Goal: Download file/media

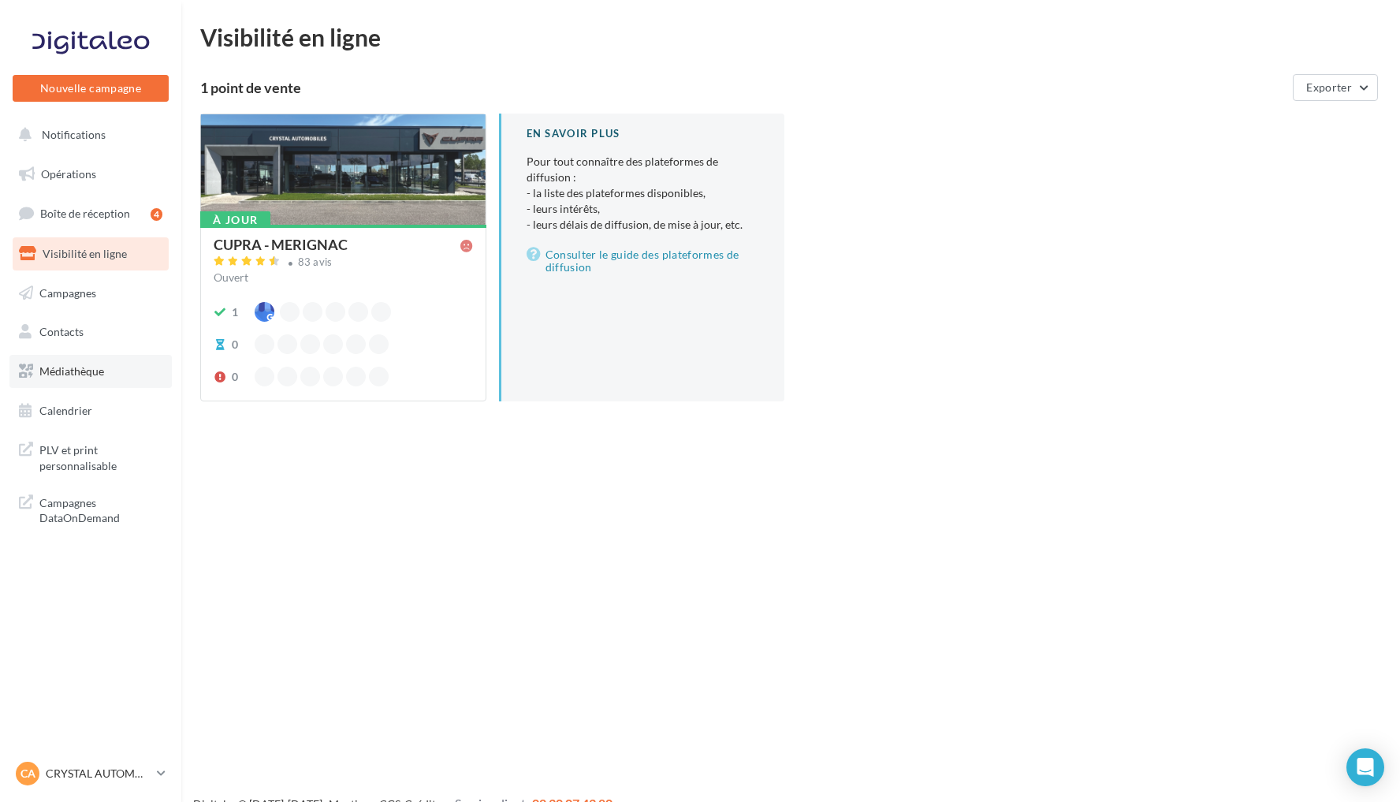
click at [125, 364] on link "Médiathèque" at bounding box center [90, 371] width 162 height 33
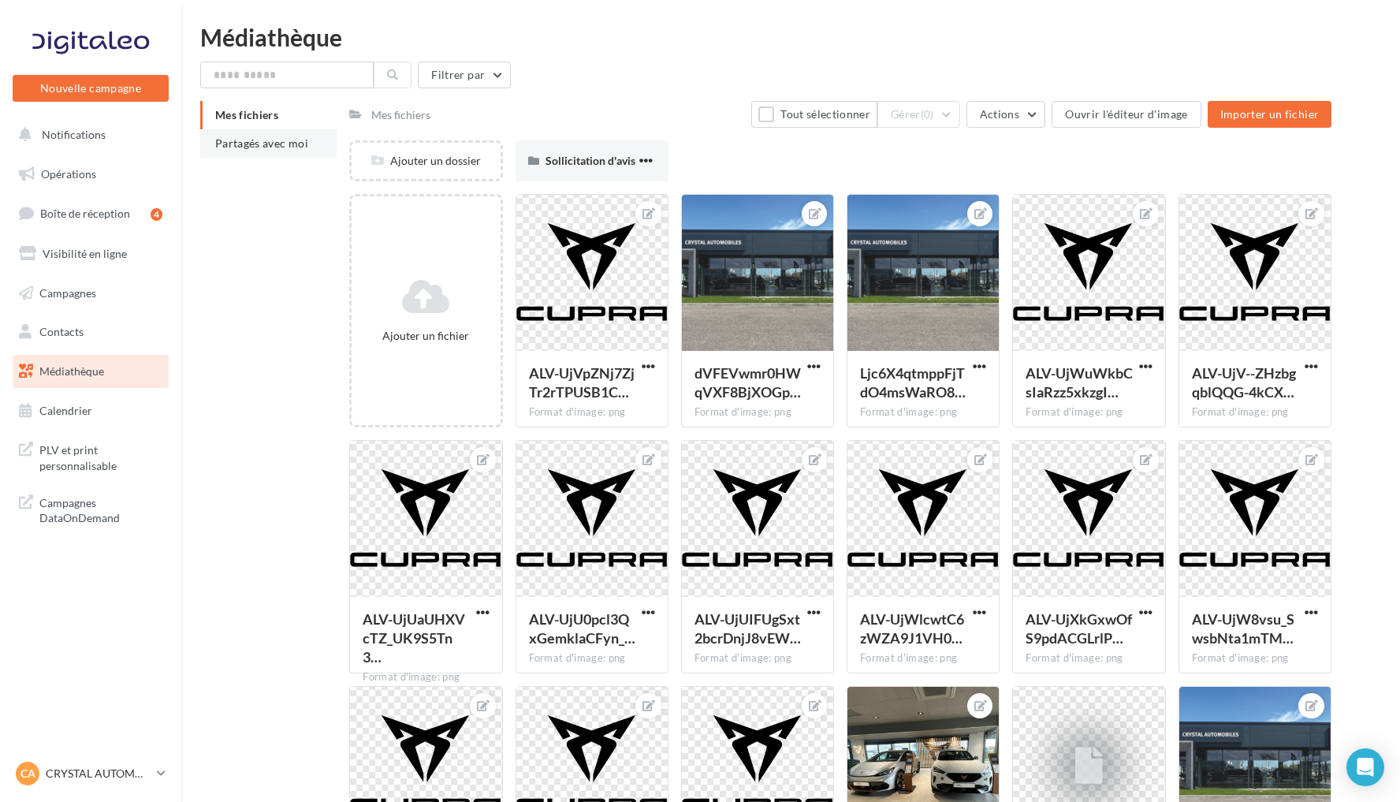
click at [297, 140] on span "Partagés avec moi" at bounding box center [261, 142] width 93 height 13
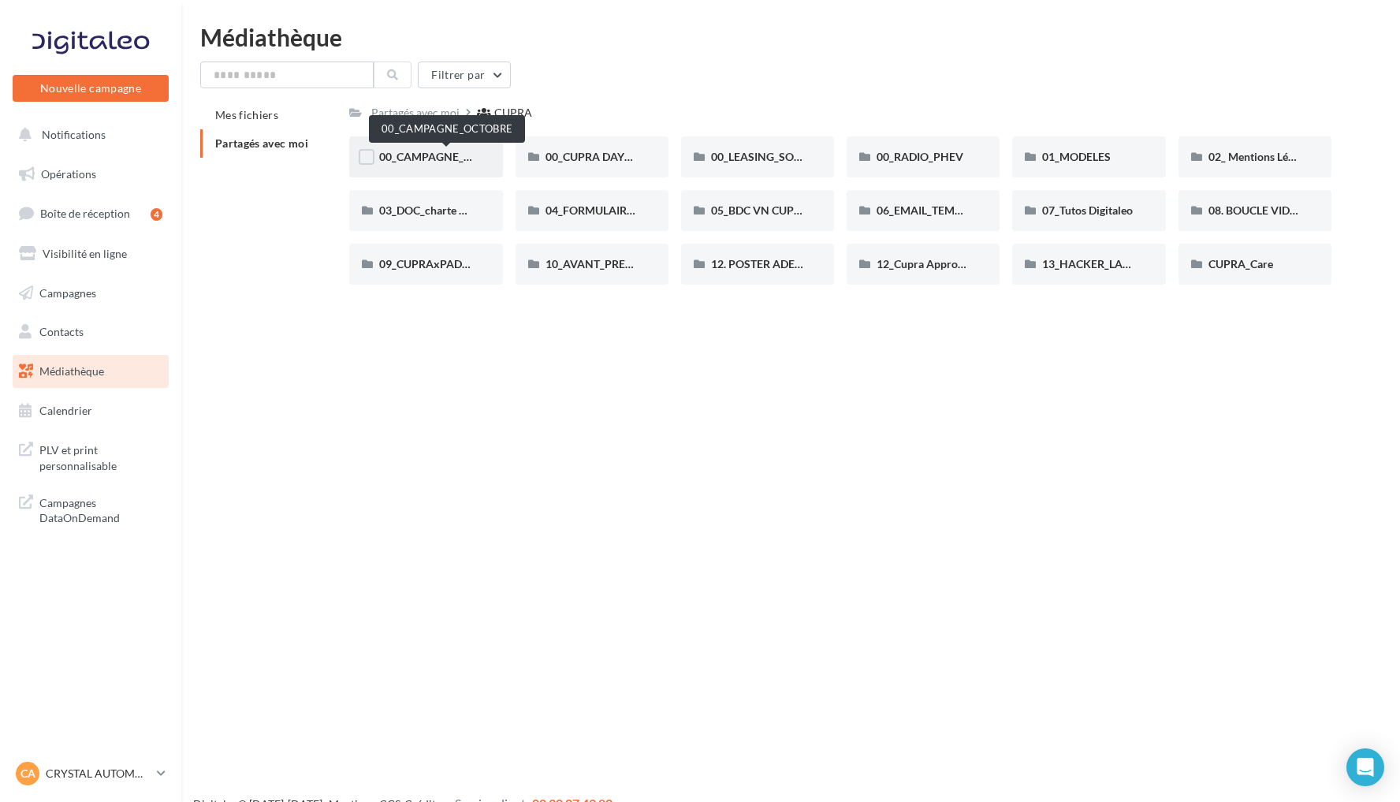
click at [444, 161] on span "00_CAMPAGNE_OCTOBRE" at bounding box center [446, 156] width 135 height 13
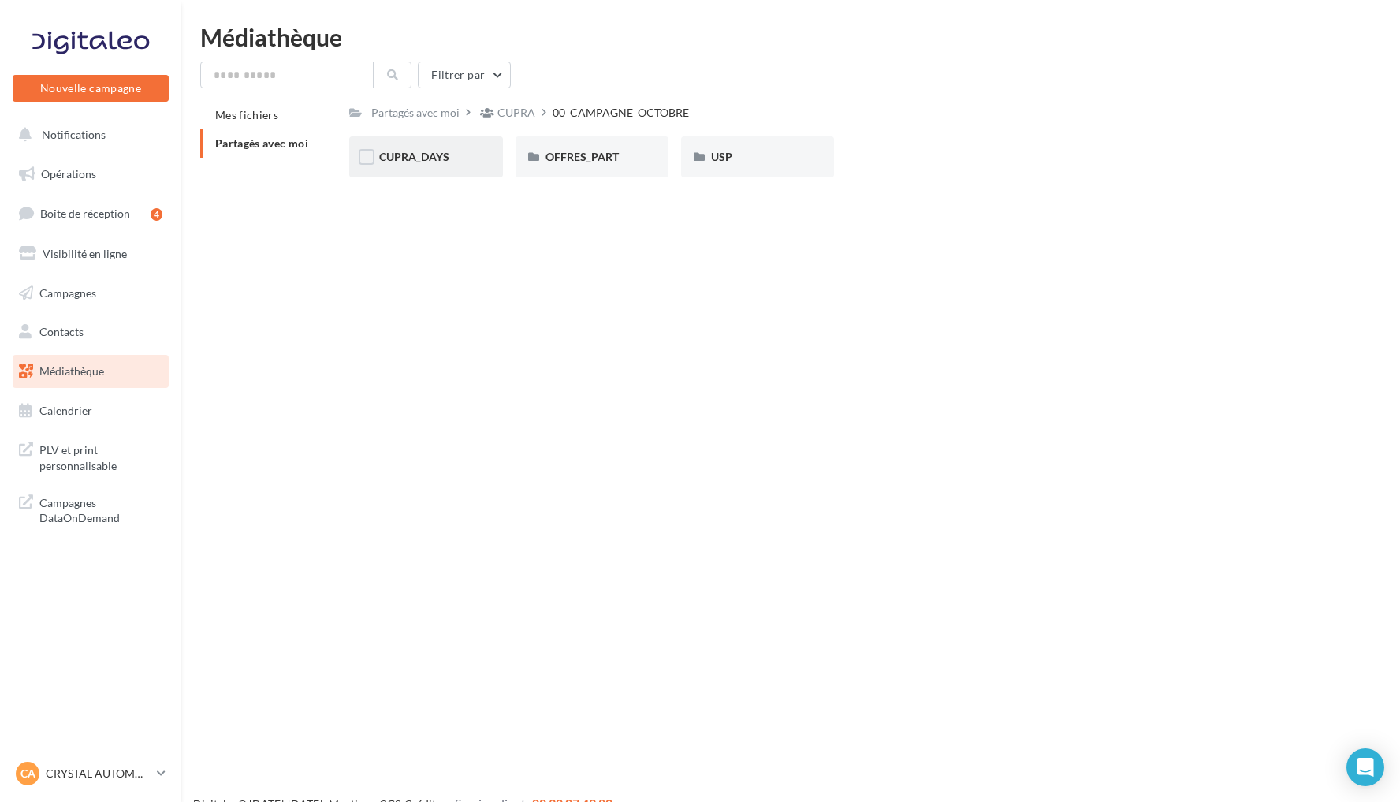
click at [452, 160] on div "CUPRA_DAYS" at bounding box center [425, 157] width 93 height 16
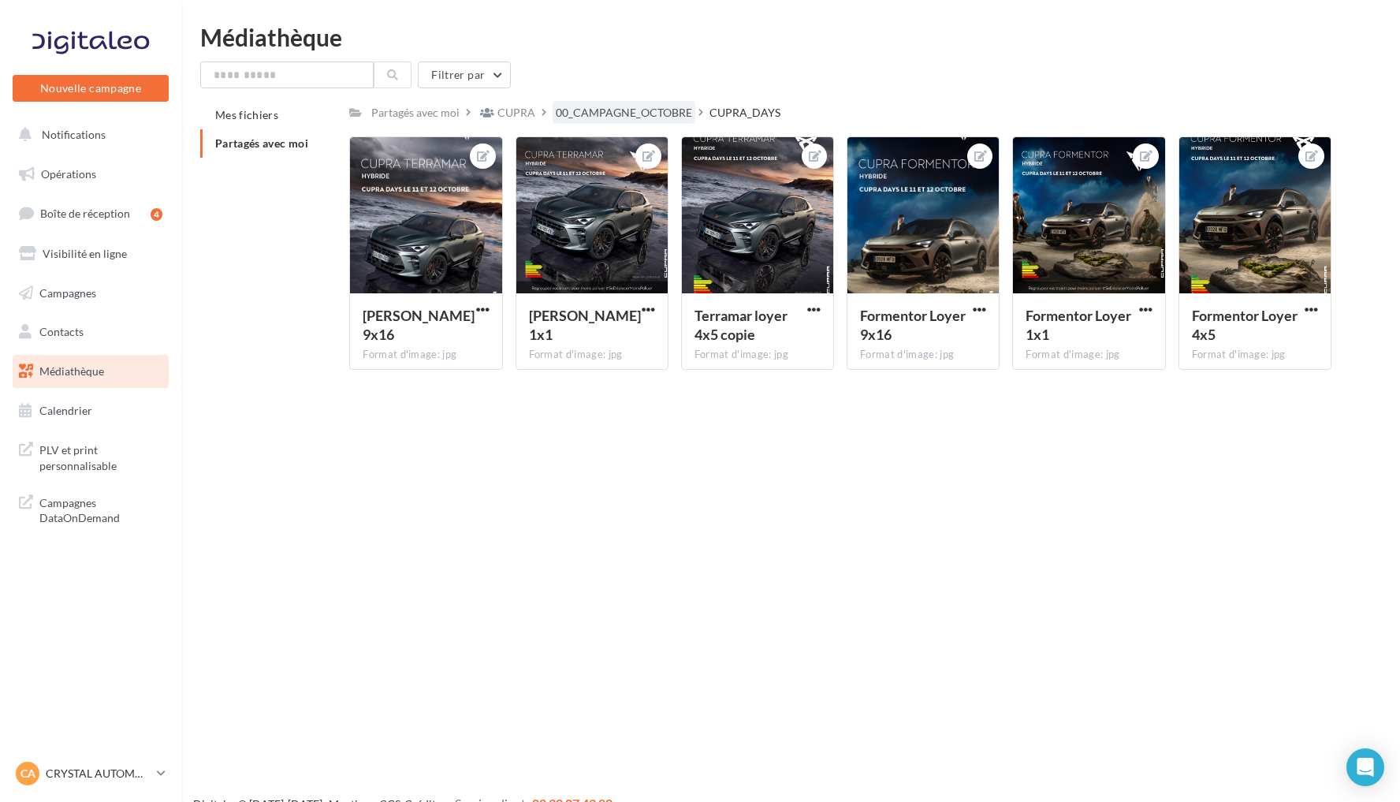
click at [647, 114] on div "00_CAMPAGNE_OCTOBRE" at bounding box center [624, 113] width 136 height 16
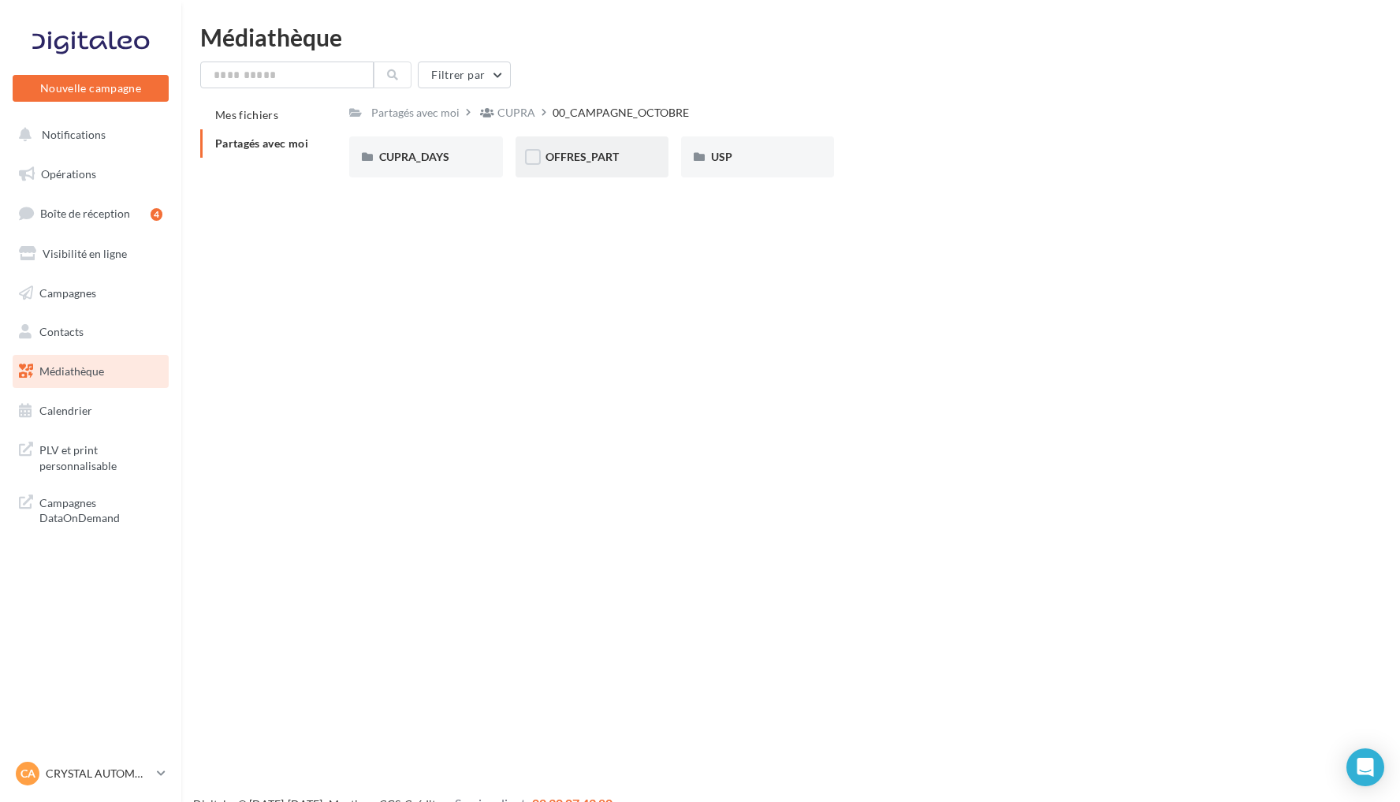
click at [628, 149] on div "OFFRES_PART" at bounding box center [592, 157] width 93 height 16
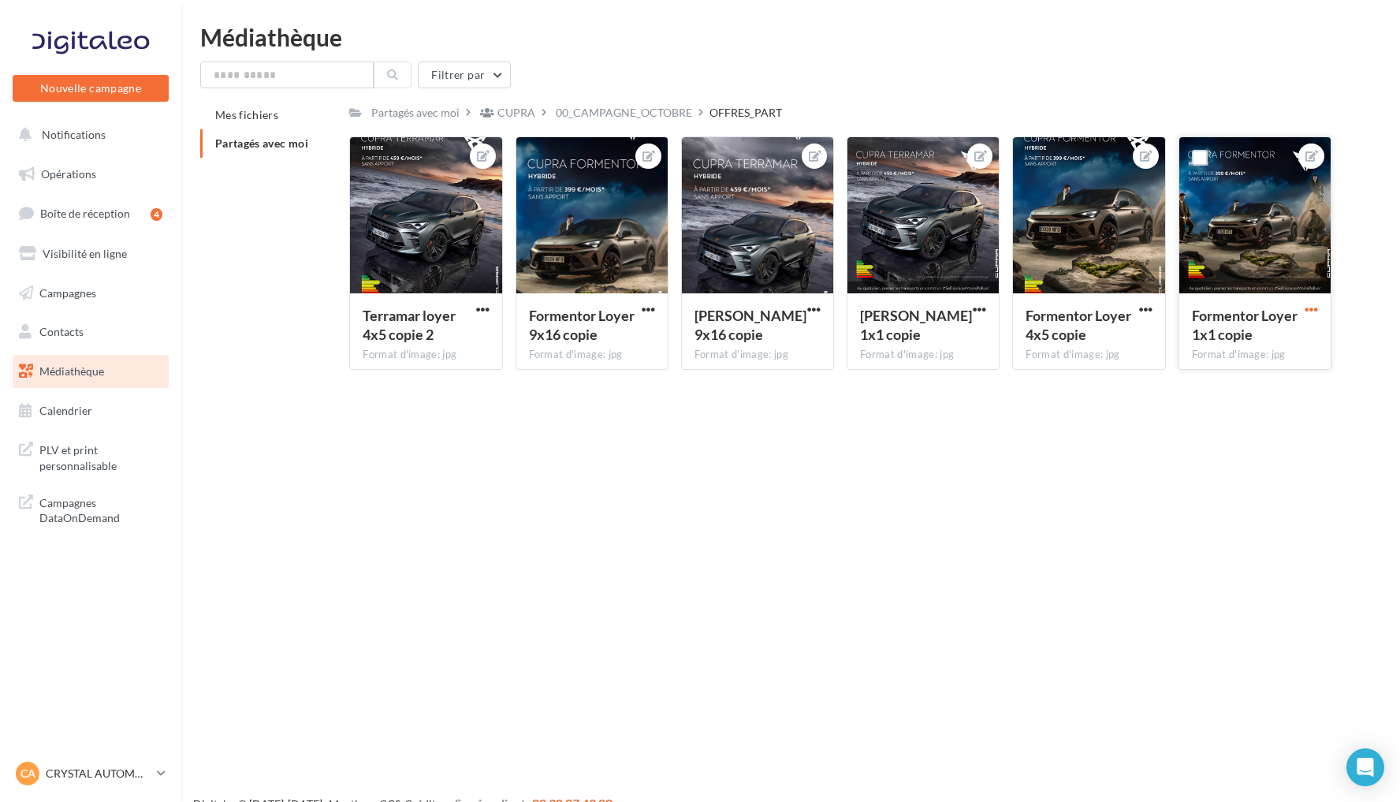
click at [1312, 312] on span "button" at bounding box center [1311, 309] width 13 height 13
click at [1258, 378] on button "Télécharger" at bounding box center [1238, 381] width 166 height 41
click at [986, 315] on span "button" at bounding box center [979, 309] width 13 height 13
click at [941, 386] on button "Télécharger" at bounding box center [906, 381] width 166 height 41
click at [107, 138] on button "Notifications" at bounding box center [87, 134] width 156 height 33
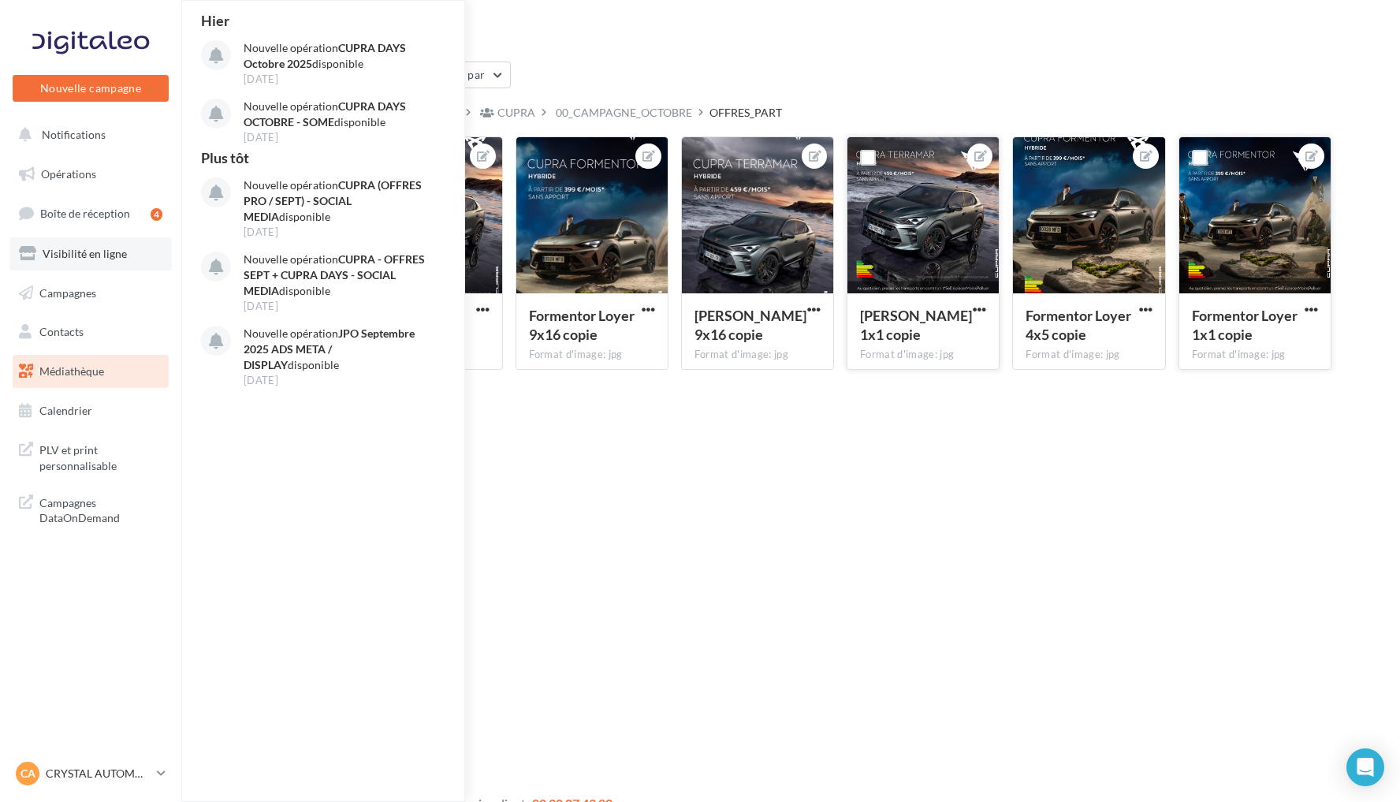
click at [108, 264] on link "Visibilité en ligne" at bounding box center [90, 253] width 162 height 33
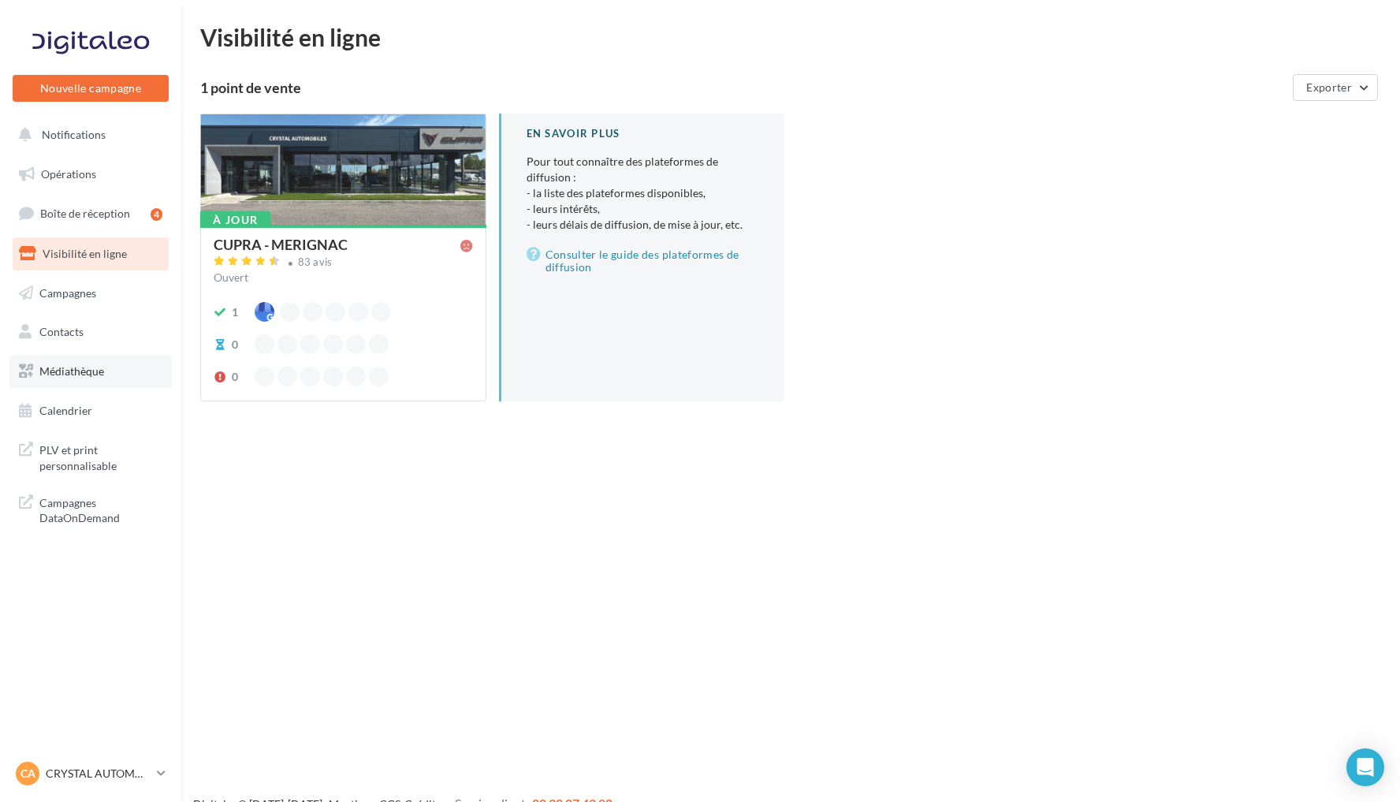
click at [109, 363] on link "Médiathèque" at bounding box center [90, 371] width 162 height 33
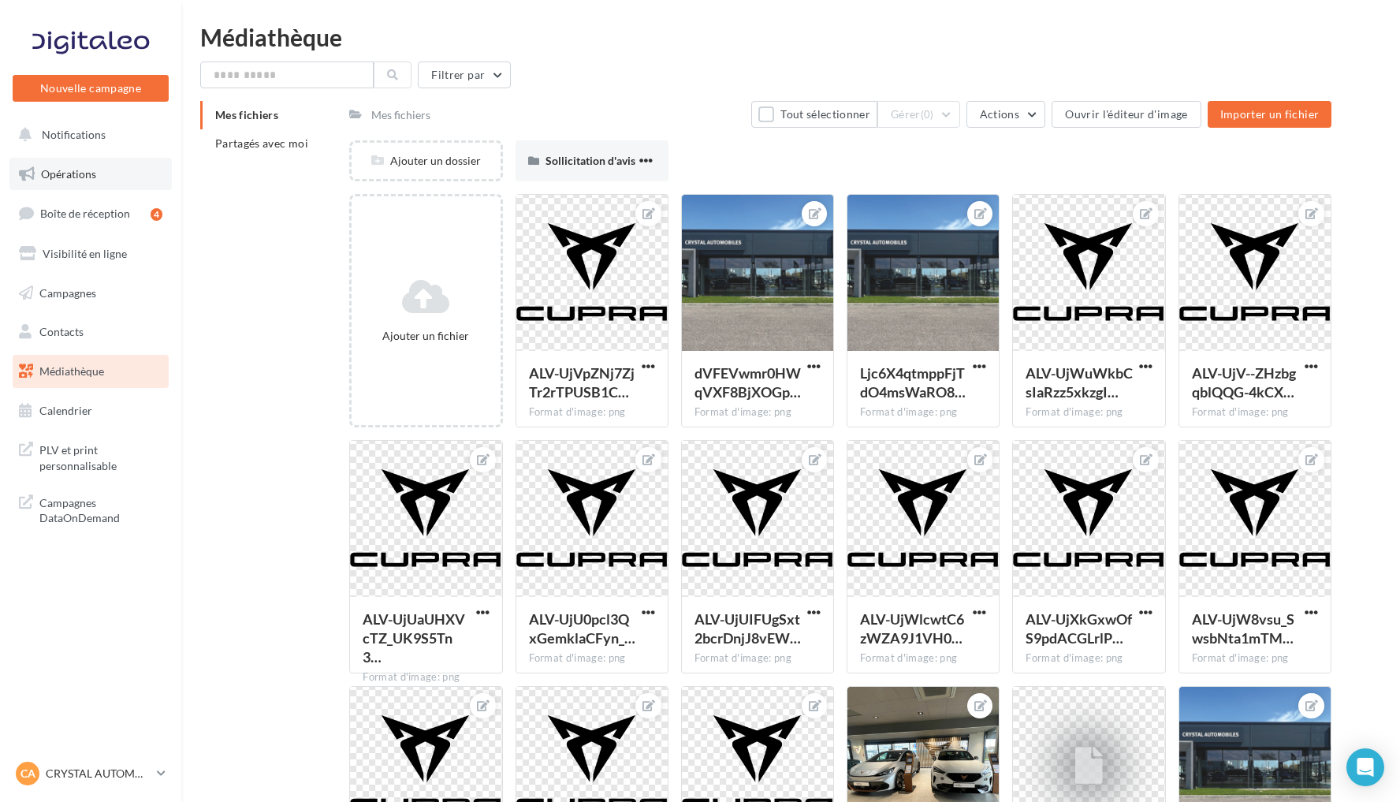
click at [101, 170] on link "Opérations" at bounding box center [90, 174] width 162 height 33
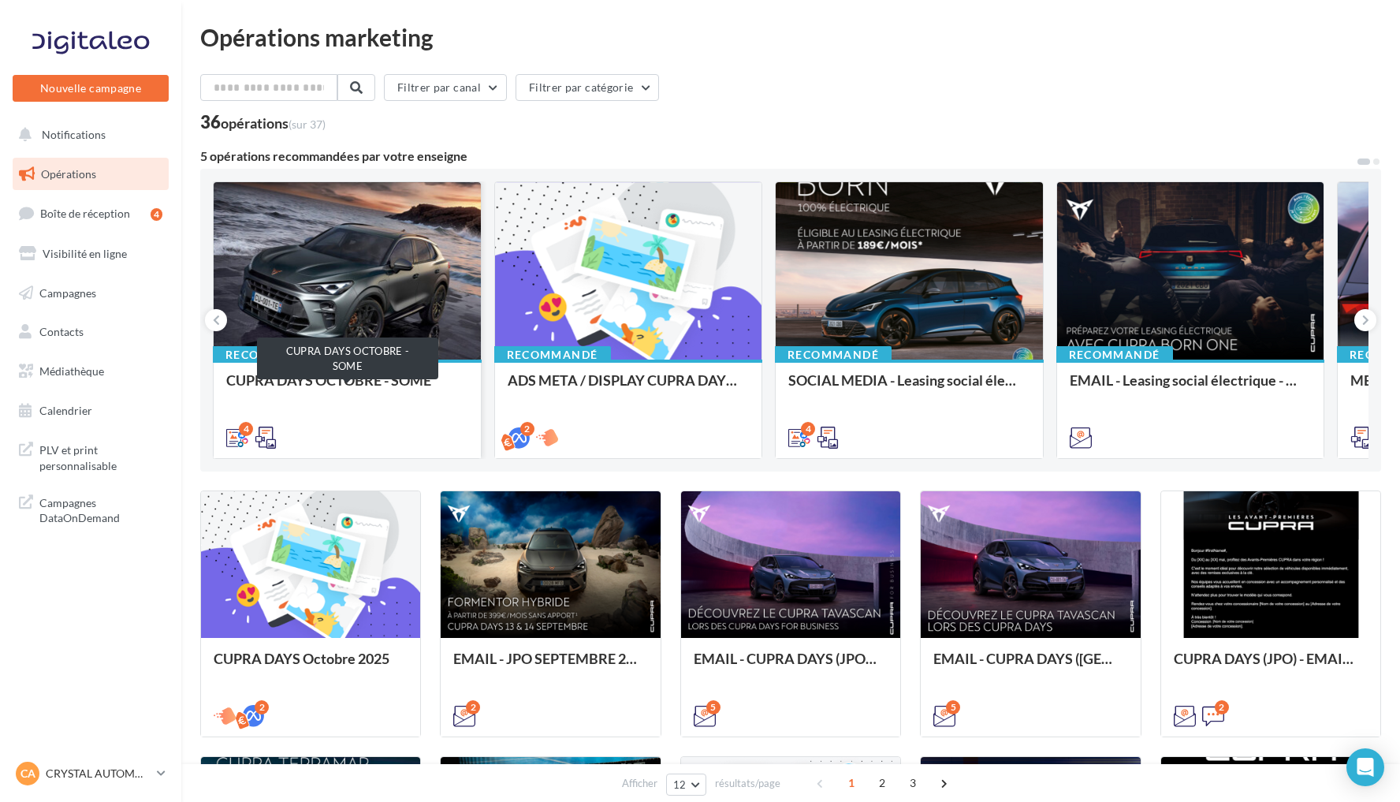
click at [396, 385] on div "CUPRA DAYS OCTOBRE - SOME" at bounding box center [347, 388] width 242 height 32
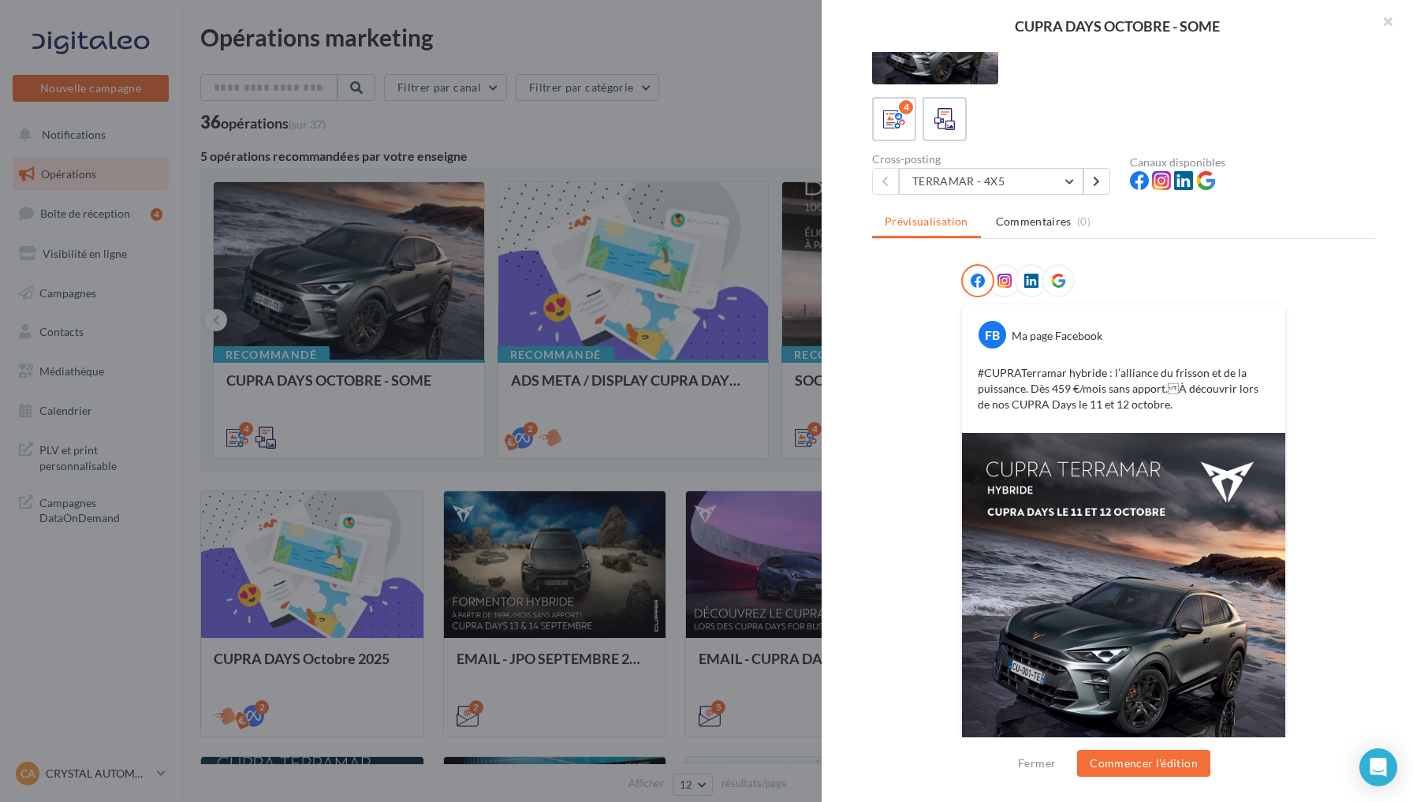
scroll to position [50, 0]
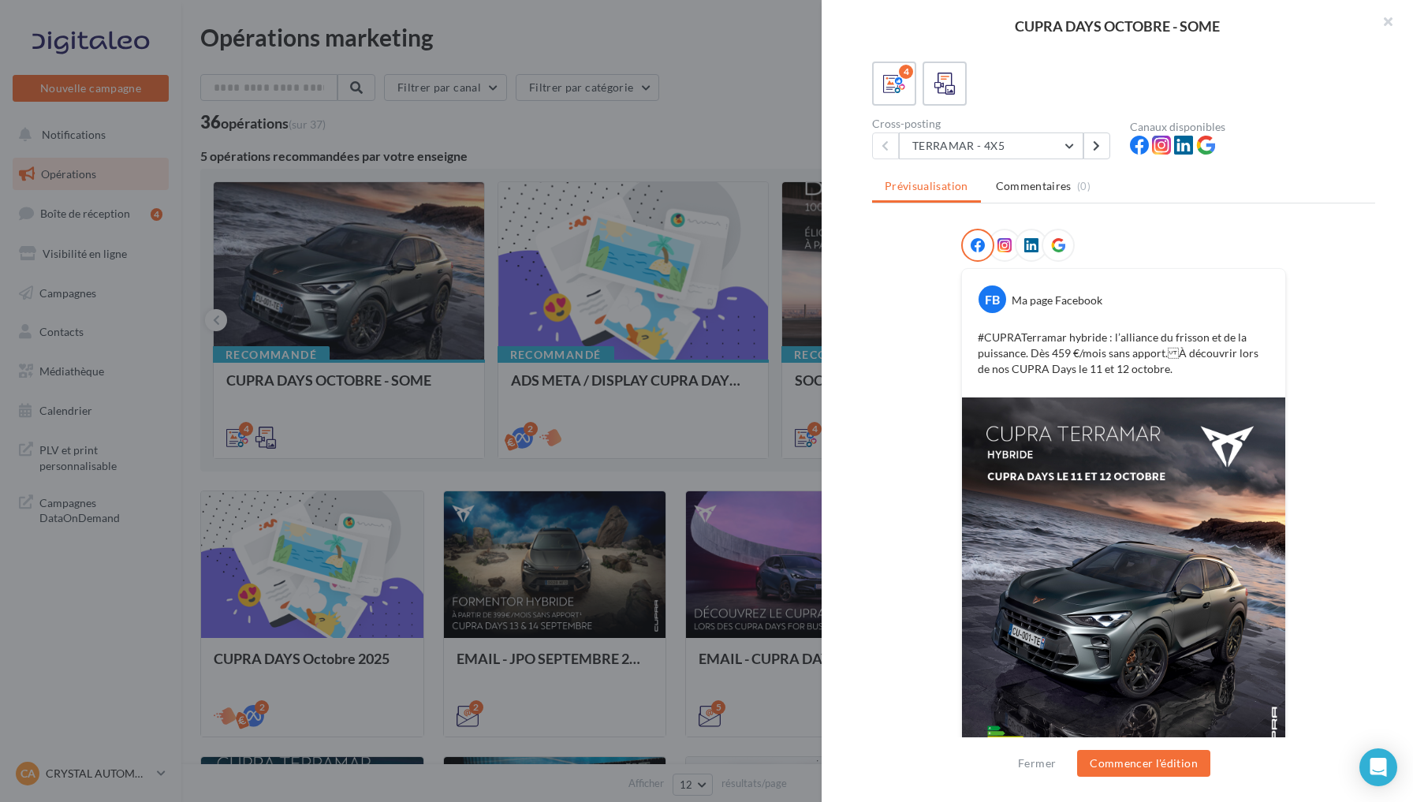
click at [1032, 245] on div at bounding box center [1031, 245] width 33 height 33
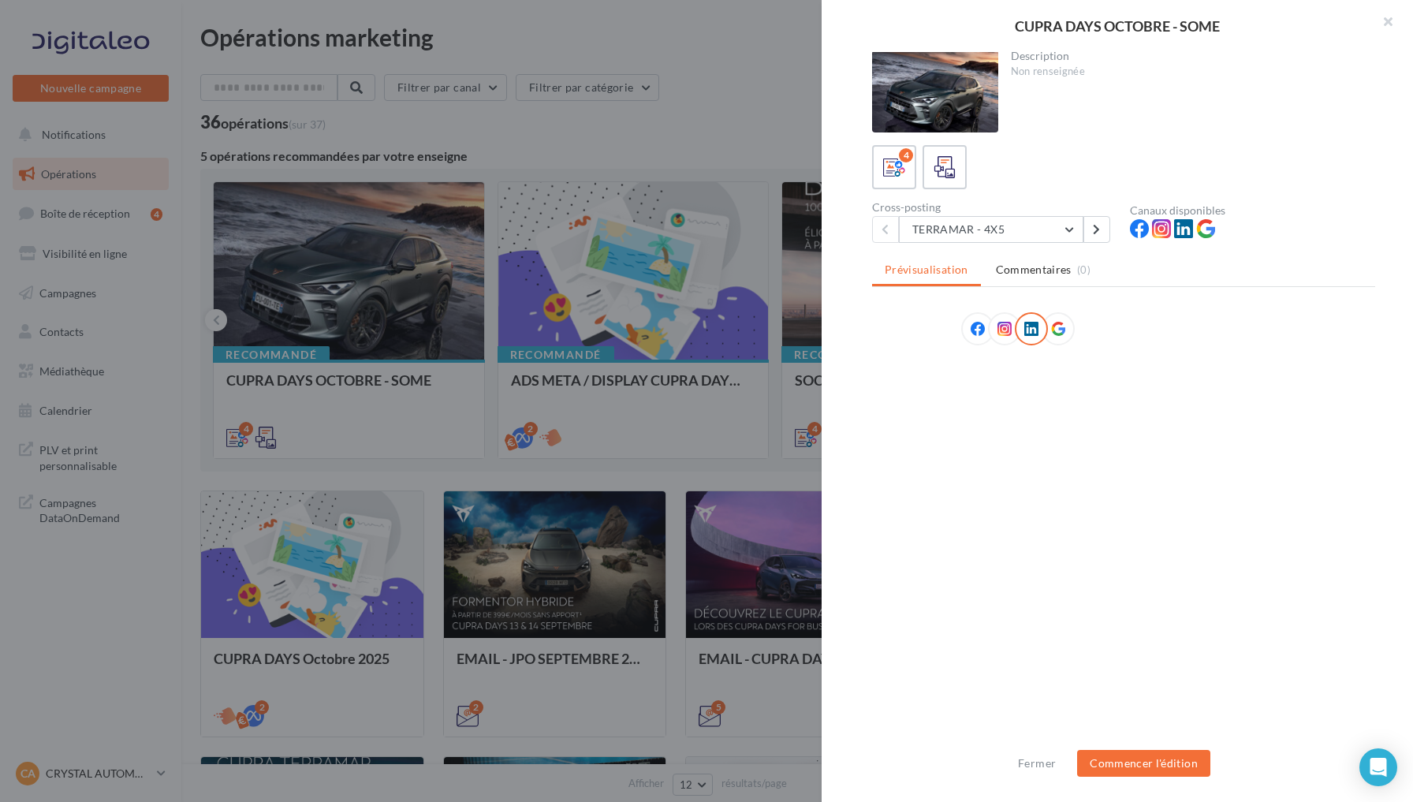
scroll to position [2, 0]
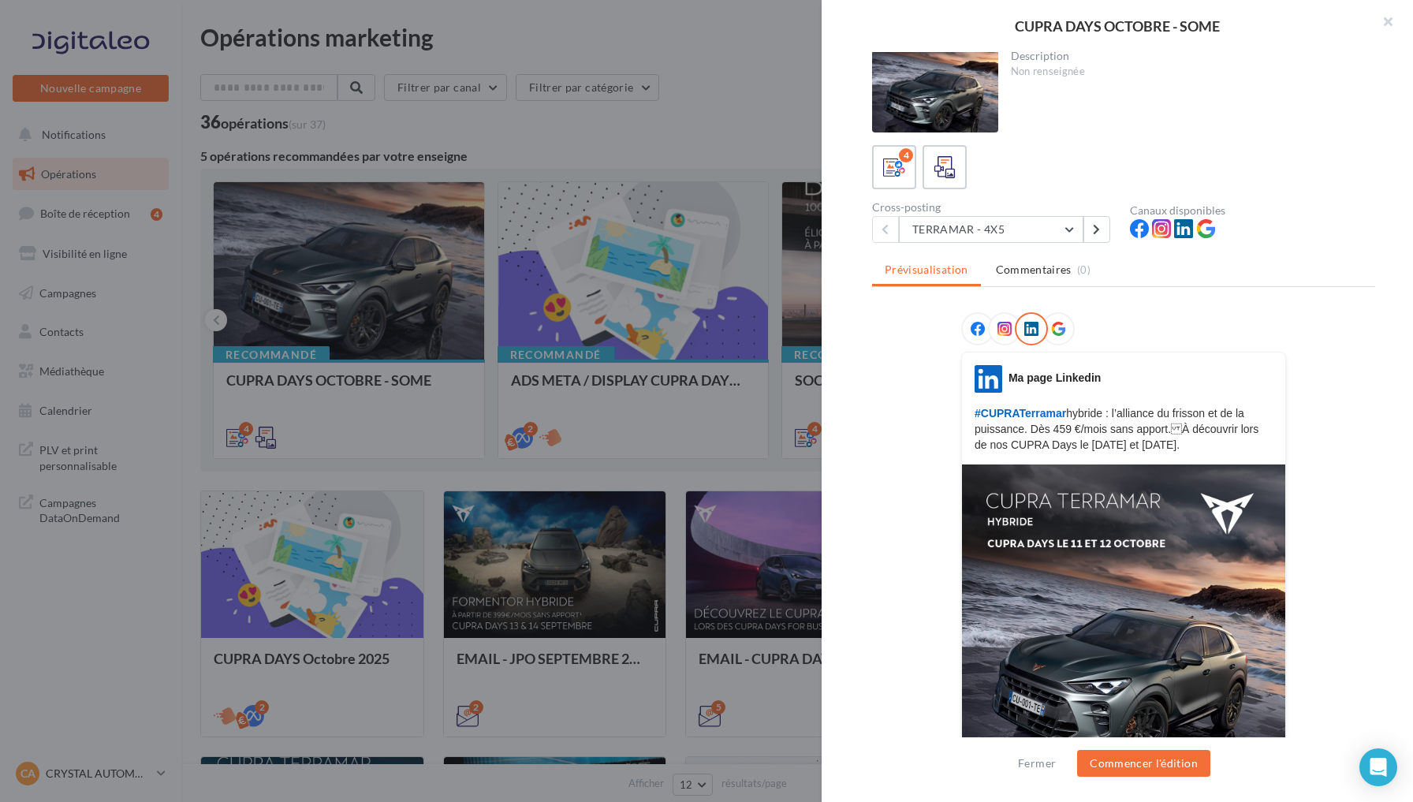
click at [1053, 334] on icon at bounding box center [1058, 329] width 14 height 14
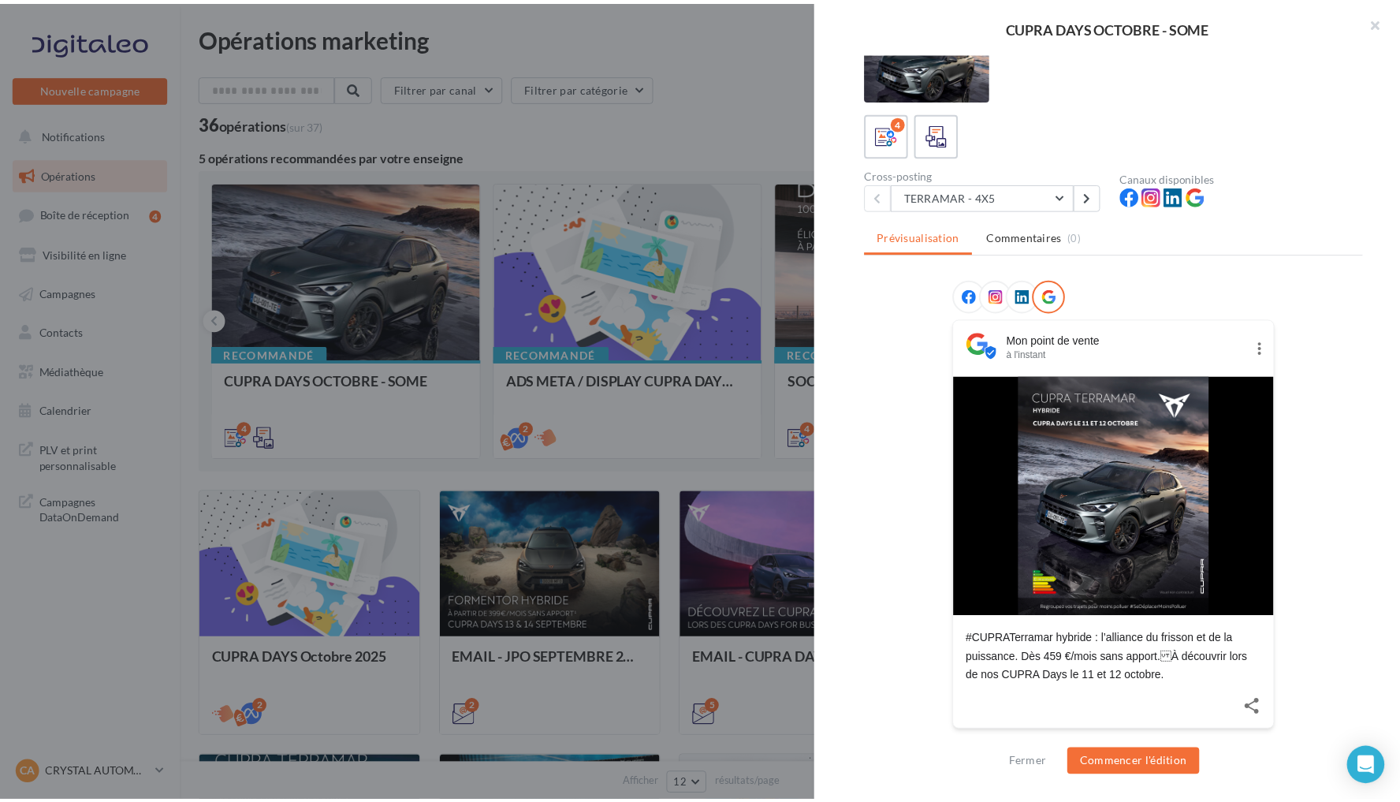
scroll to position [34, 0]
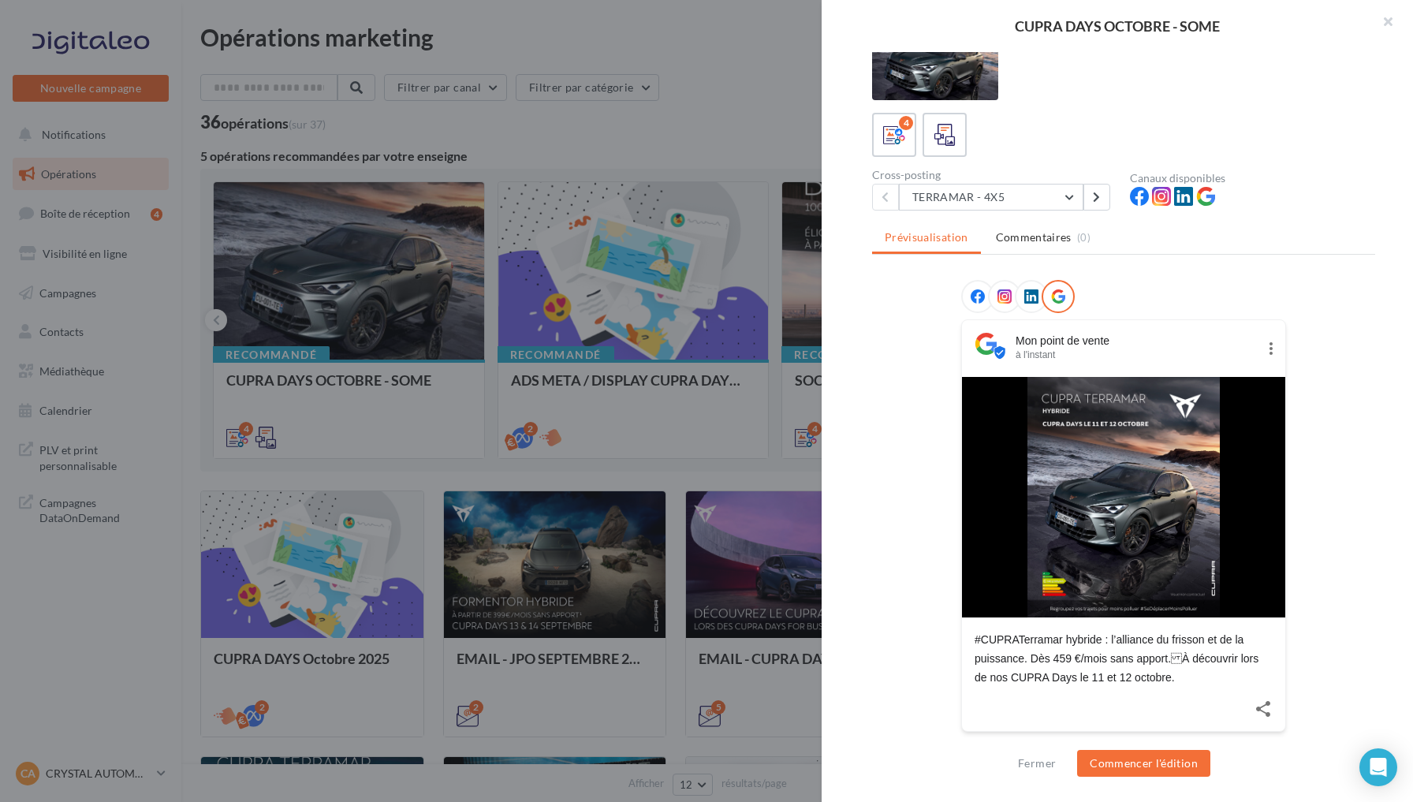
click at [789, 133] on div at bounding box center [706, 401] width 1413 height 802
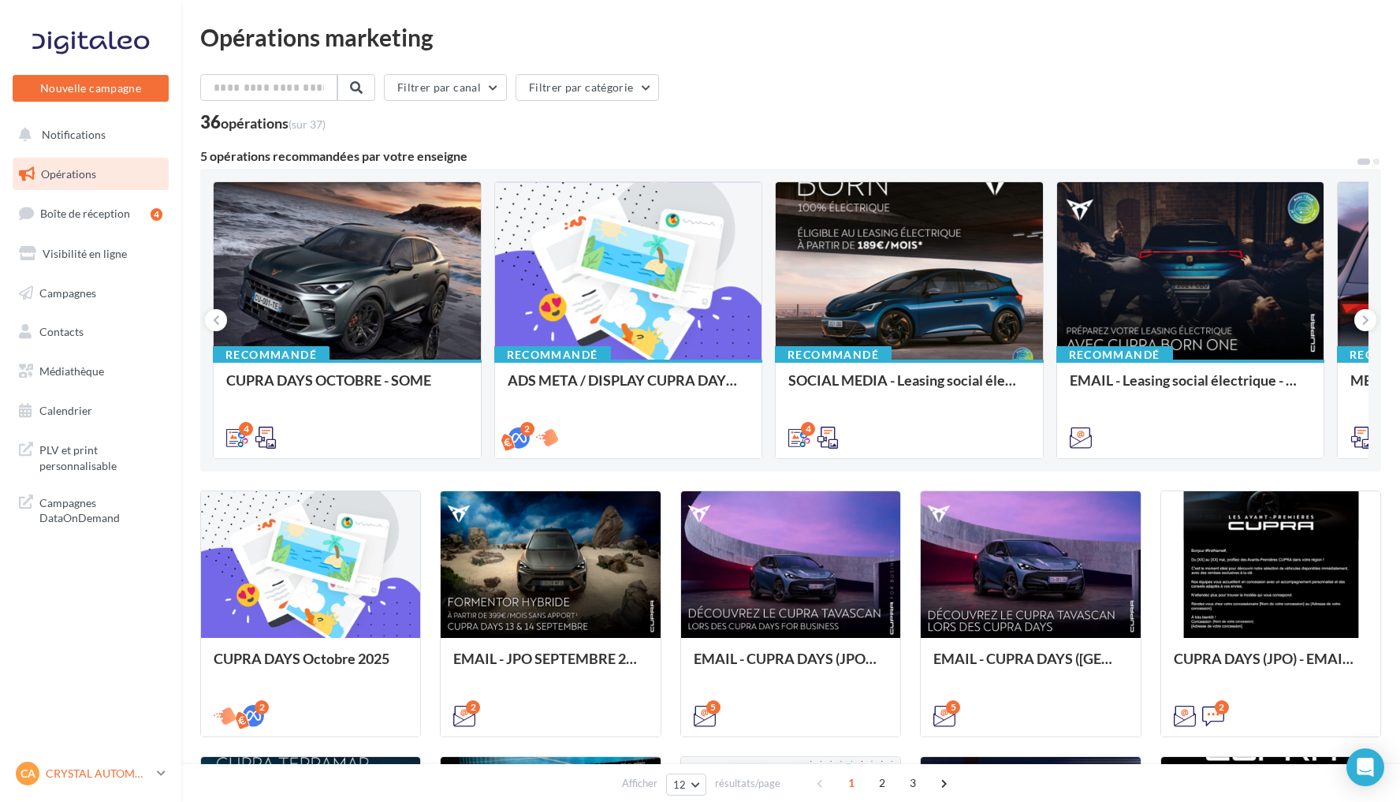
click at [107, 762] on div "CA CRYSTAL AUTOMOBILES cupra_merignac" at bounding box center [83, 774] width 135 height 24
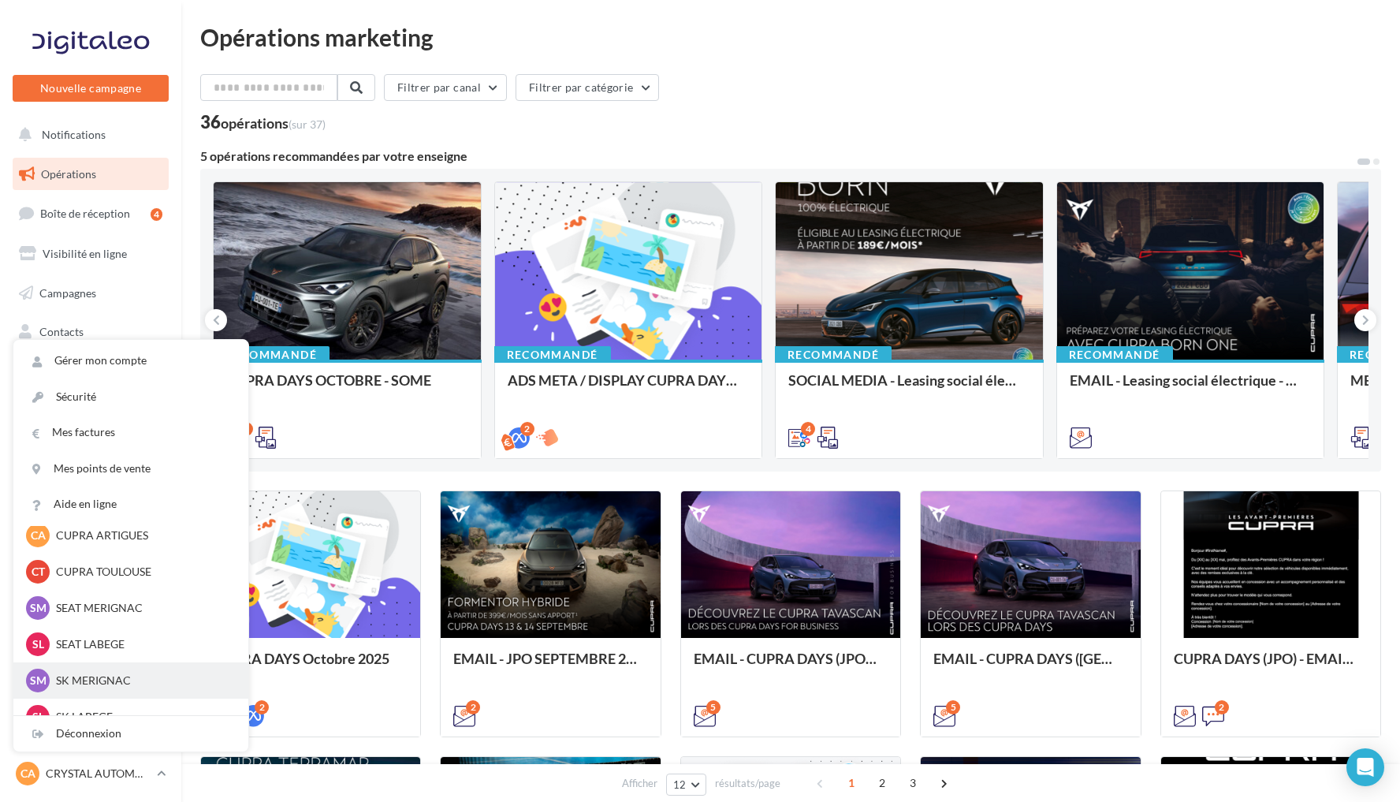
scroll to position [92, 0]
click at [101, 680] on p "SK MERIGNAC" at bounding box center [142, 677] width 173 height 16
